Goal: Task Accomplishment & Management: Manage account settings

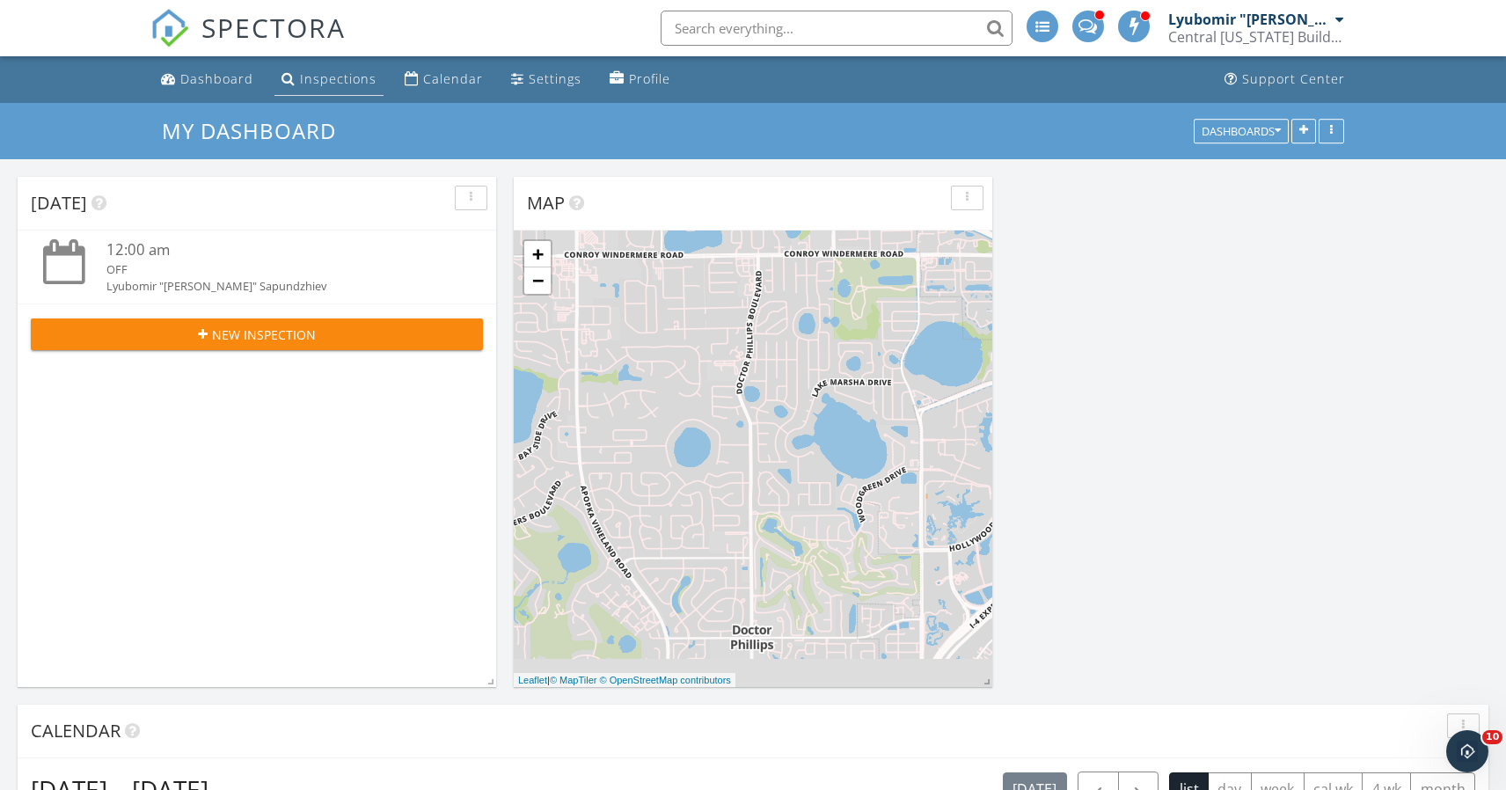
click at [348, 82] on div "Inspections" at bounding box center [338, 78] width 77 height 17
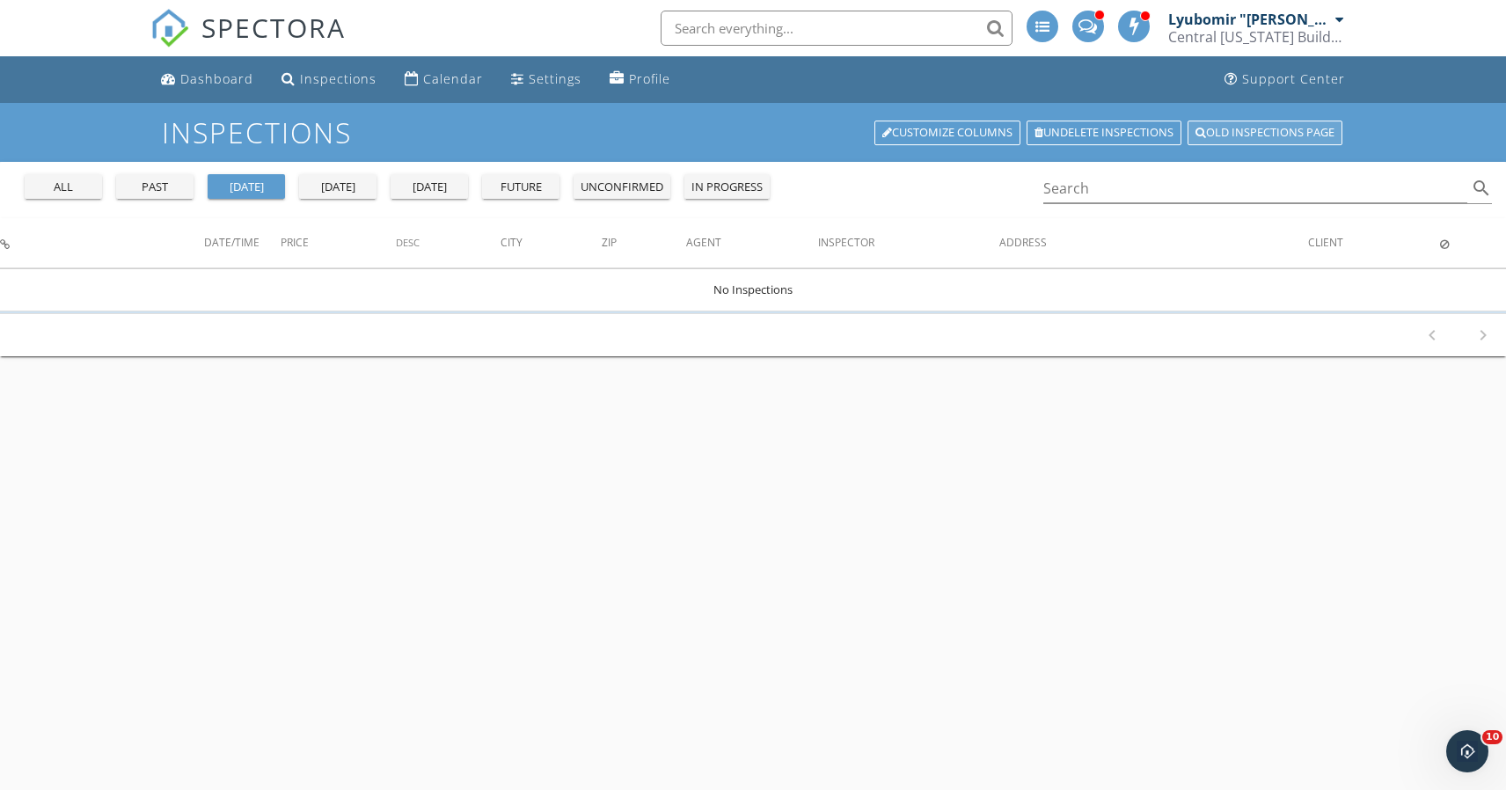
click at [1231, 131] on link "Old inspections page" at bounding box center [1264, 133] width 155 height 25
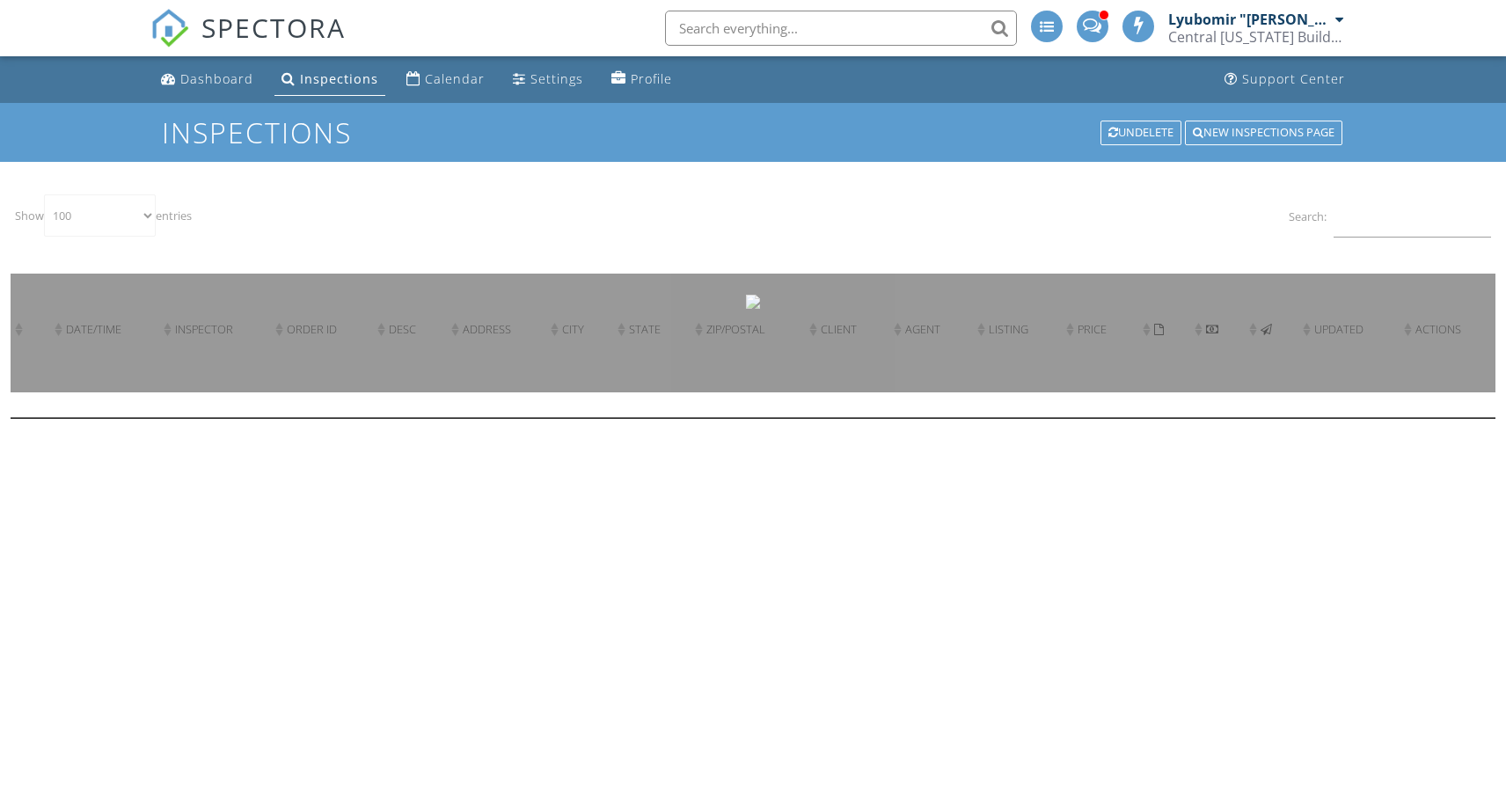
select select "100"
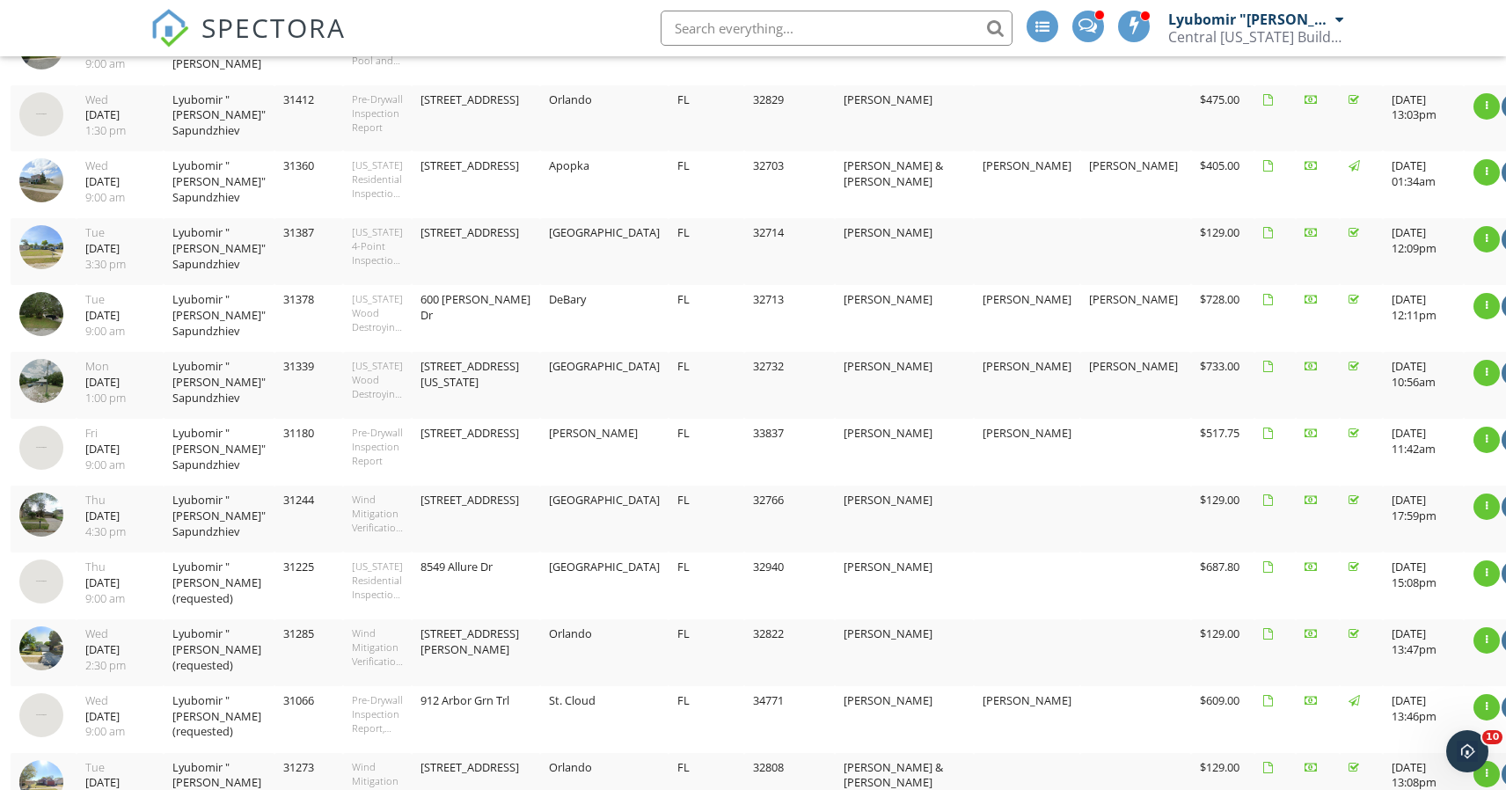
scroll to position [702, 0]
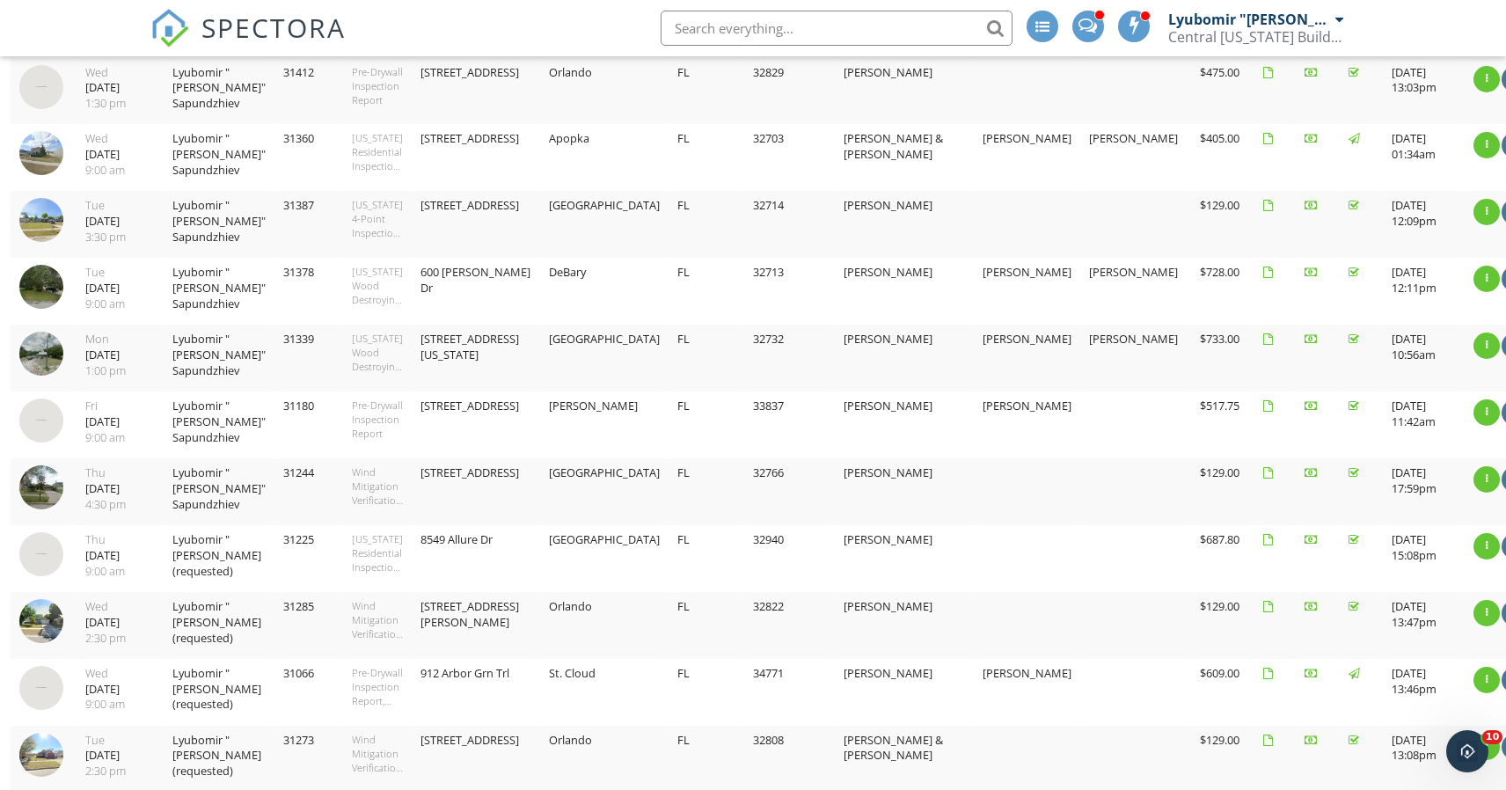
click at [39, 146] on img at bounding box center [41, 153] width 44 height 44
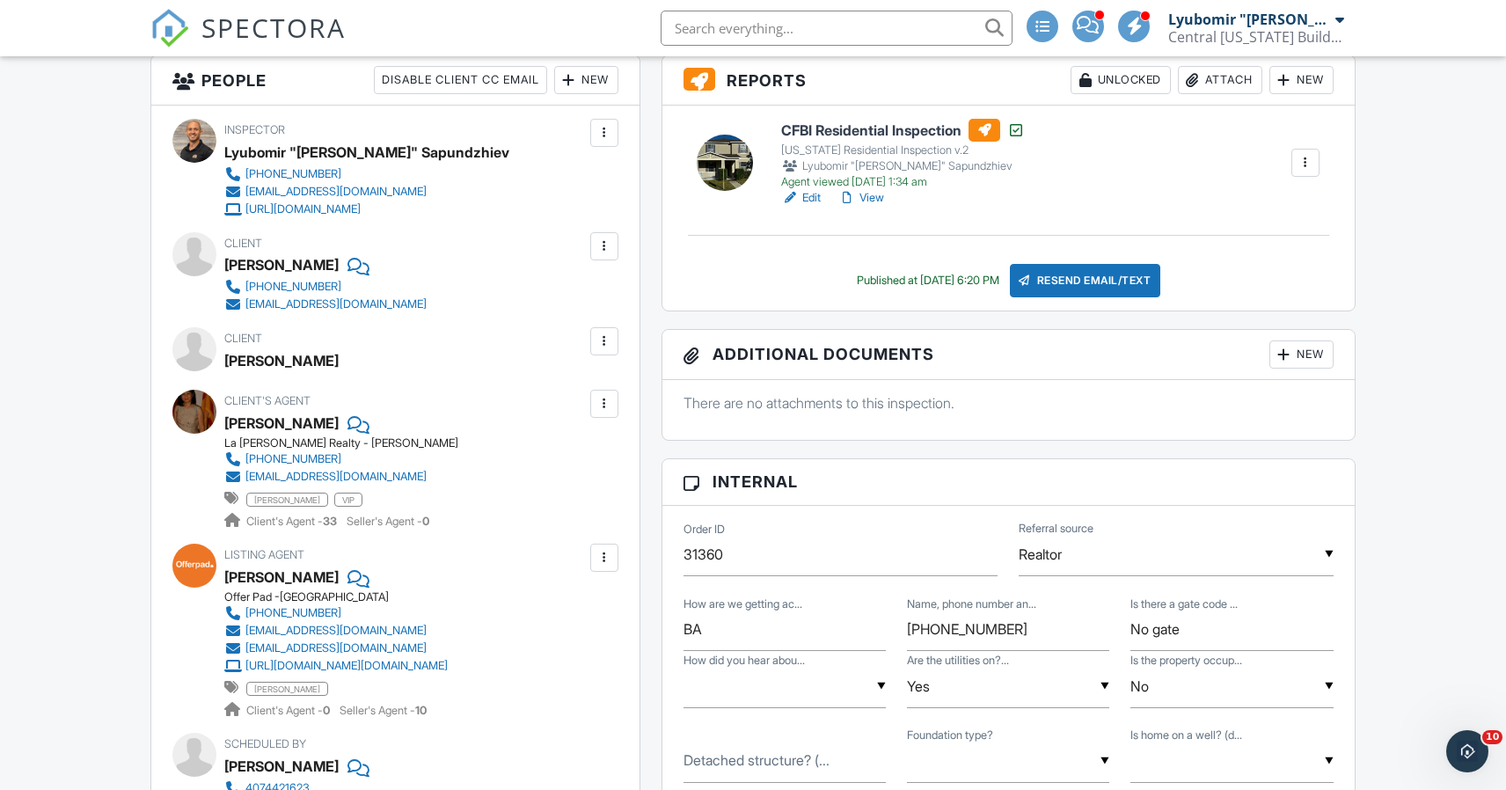
scroll to position [462, 0]
click at [721, 157] on div at bounding box center [725, 162] width 56 height 56
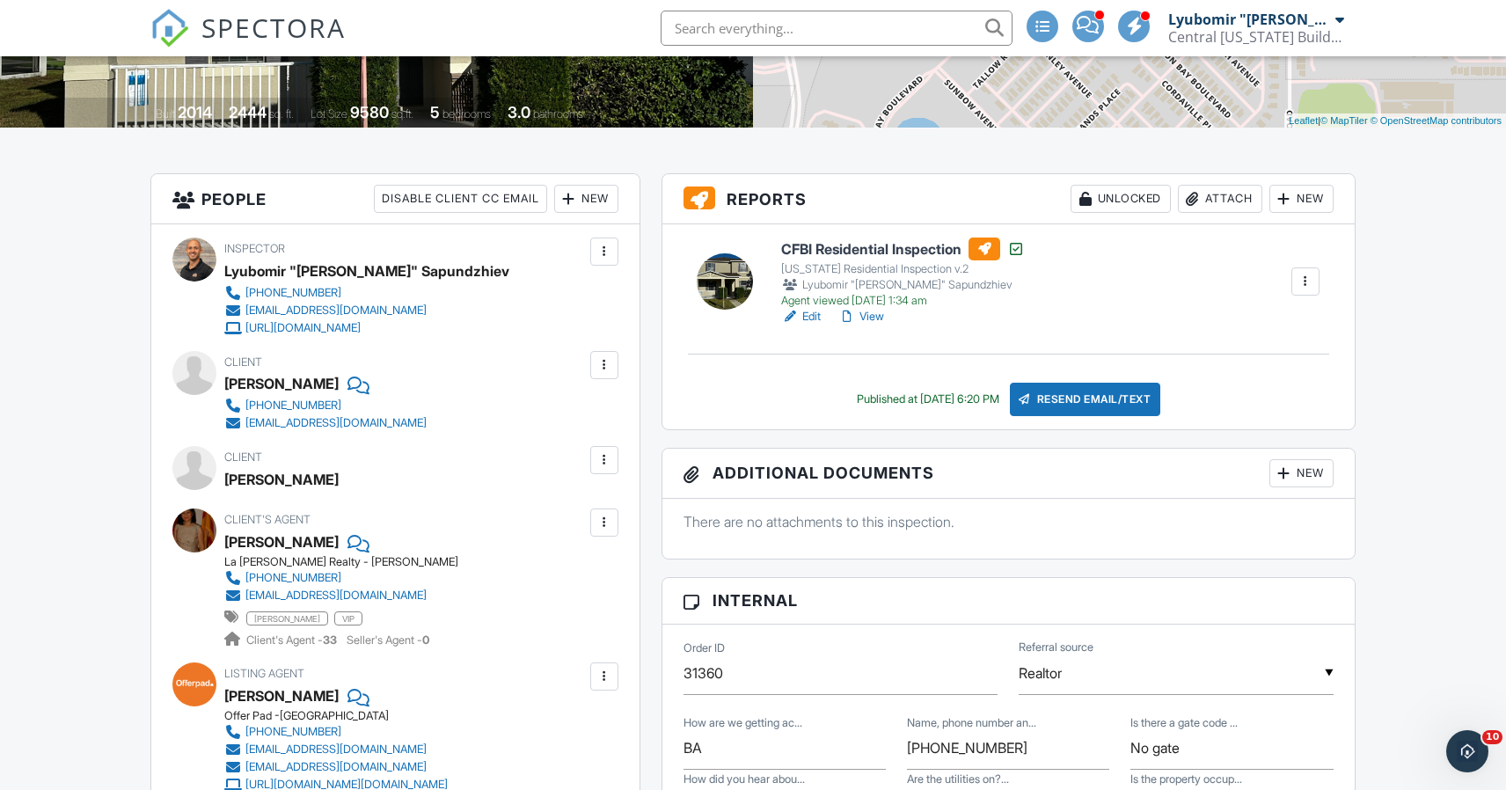
click at [1119, 402] on div "Resend Email/Text" at bounding box center [1085, 399] width 151 height 33
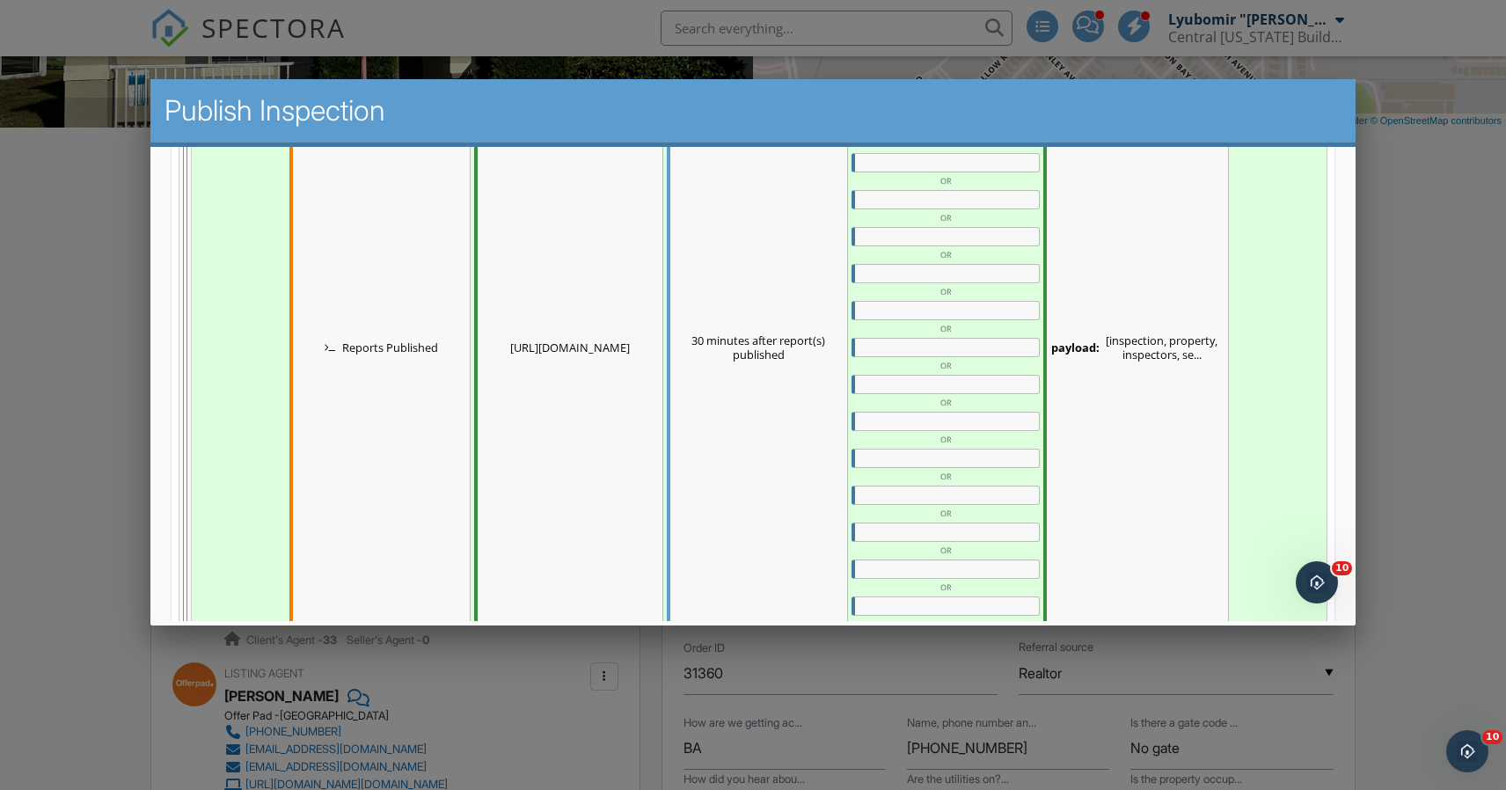
scroll to position [902, 0]
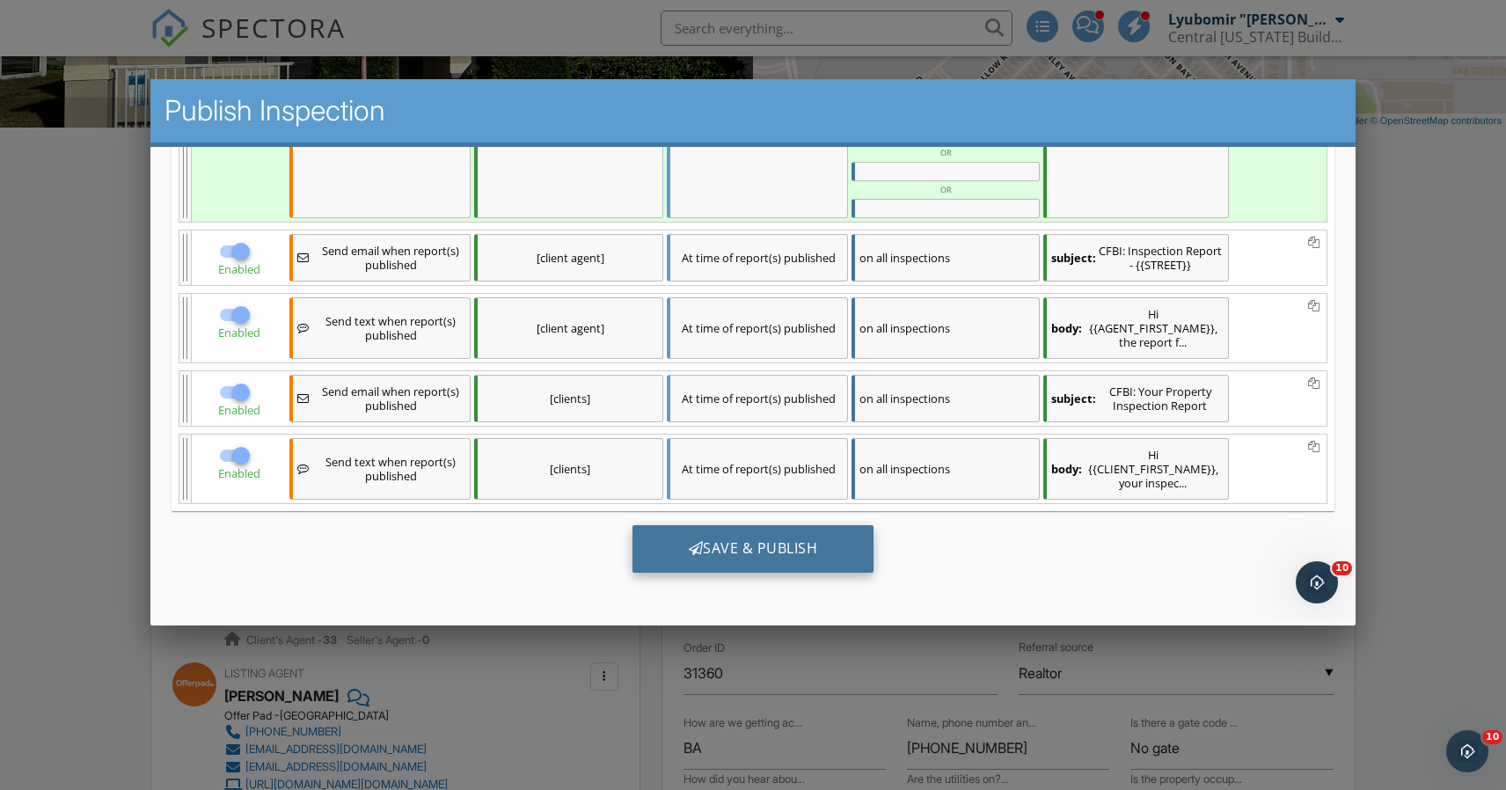
click at [687, 568] on div "Save & Publish" at bounding box center [753, 547] width 242 height 47
